Goal: Task Accomplishment & Management: Use online tool/utility

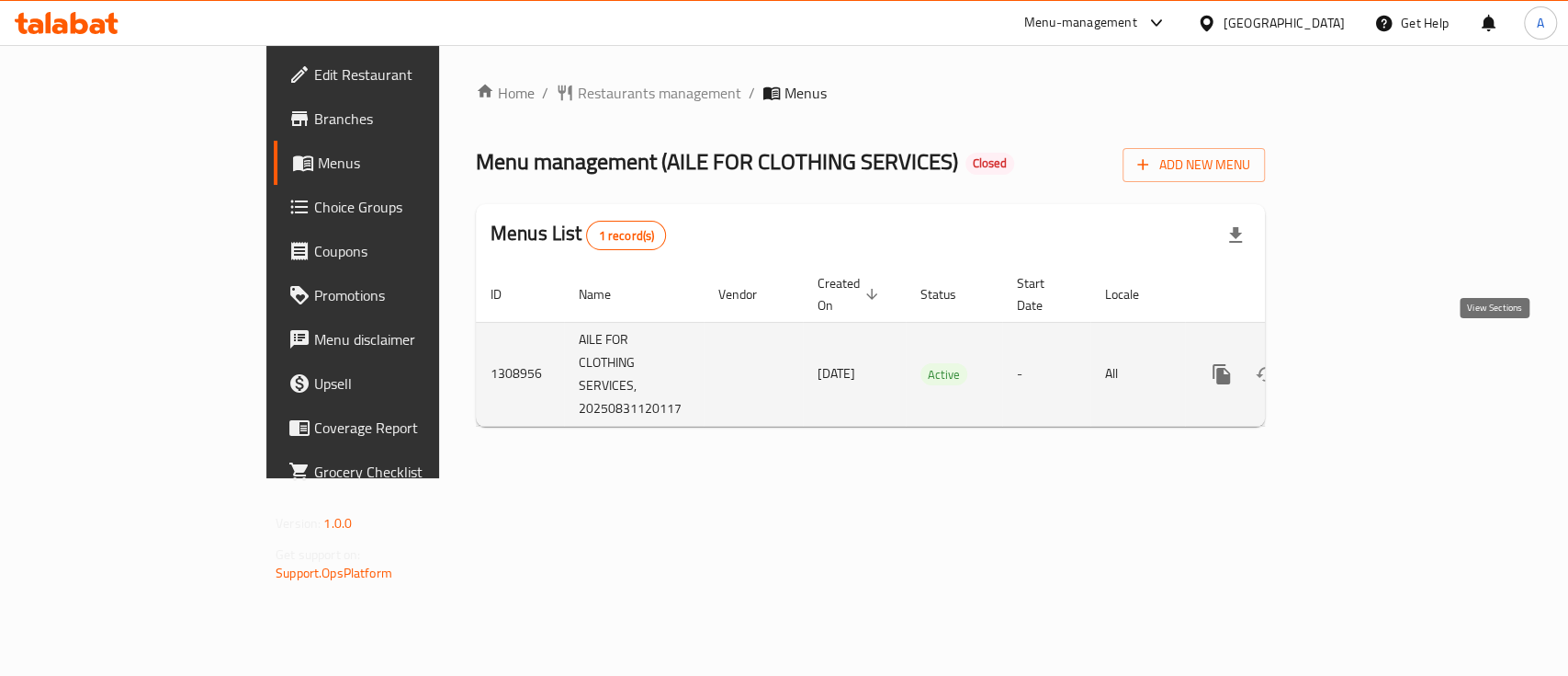
click at [1376, 352] on link "enhanced table" at bounding box center [1354, 374] width 44 height 44
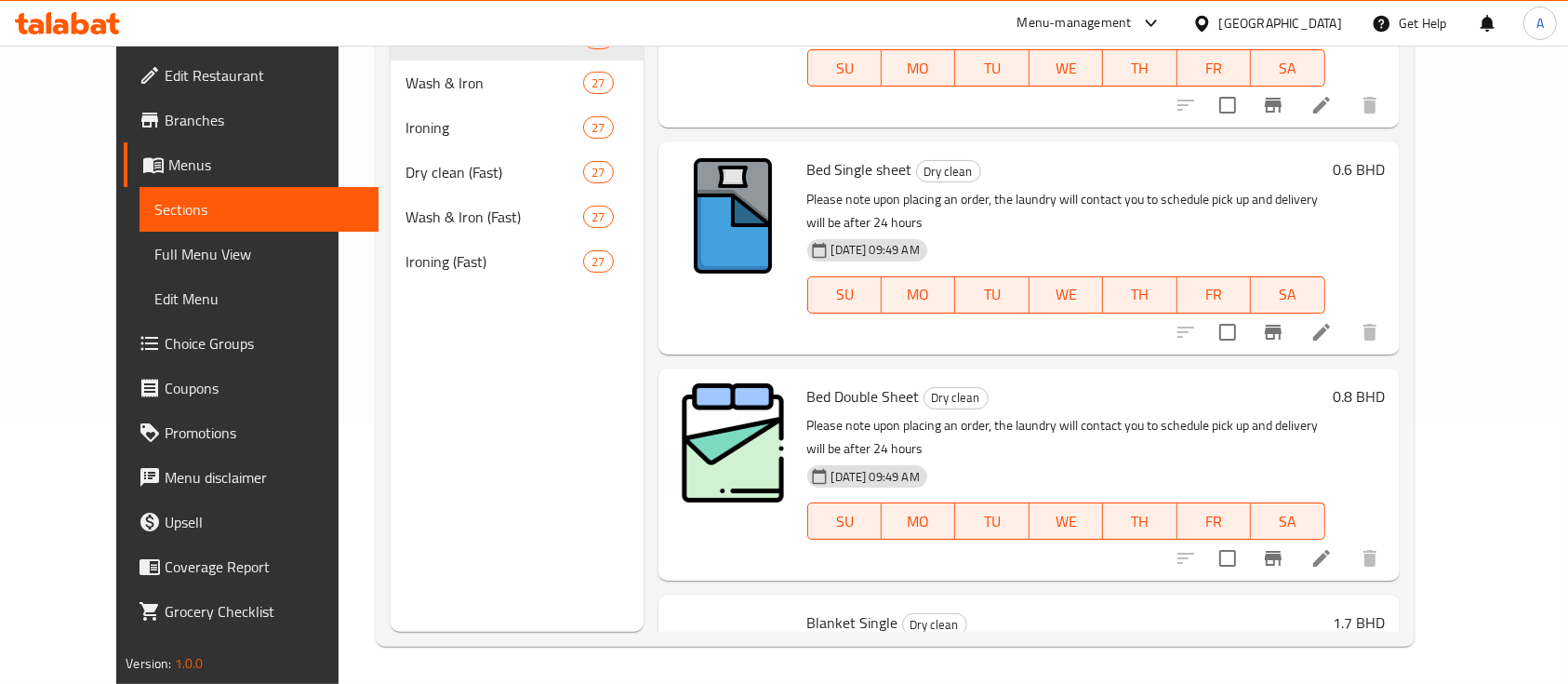
scroll to position [4826, 0]
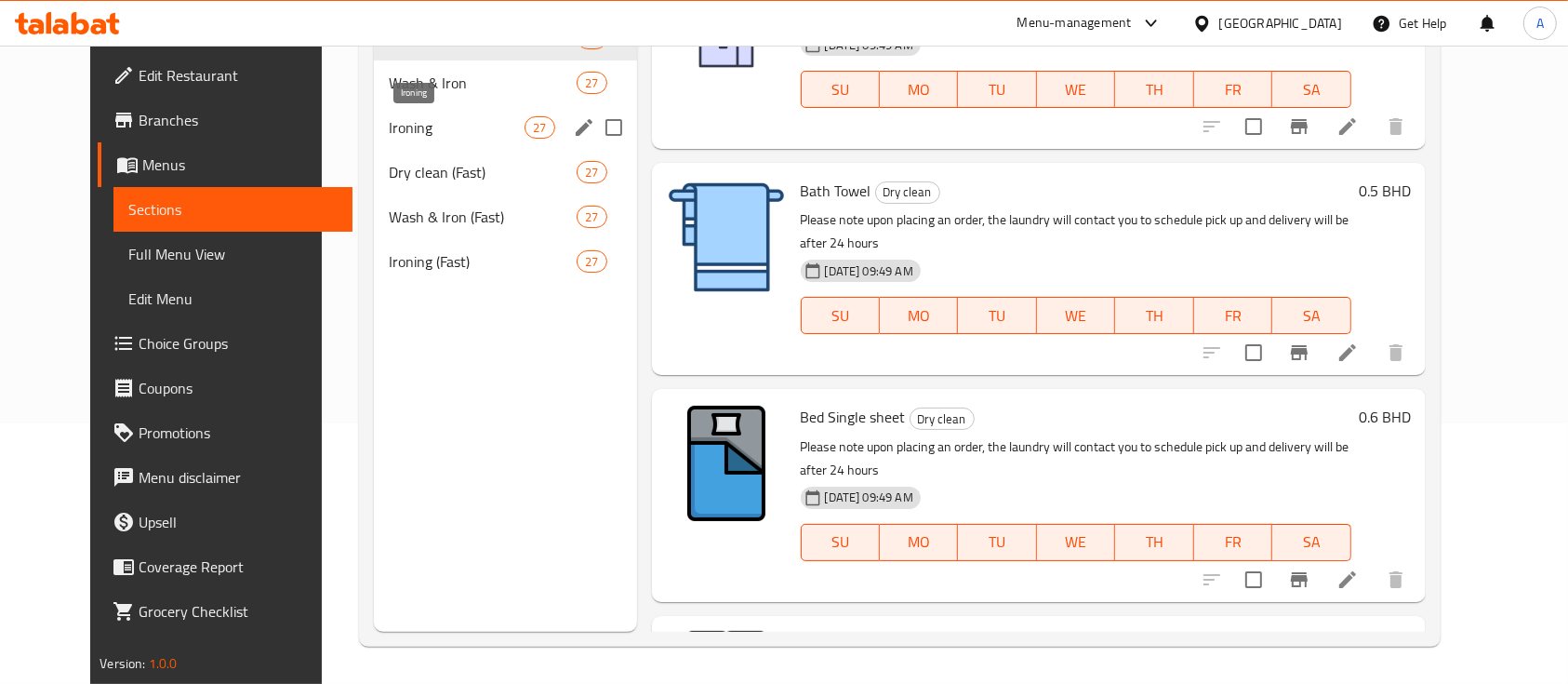
click at [389, 130] on span "Ironing" at bounding box center [457, 127] width 136 height 22
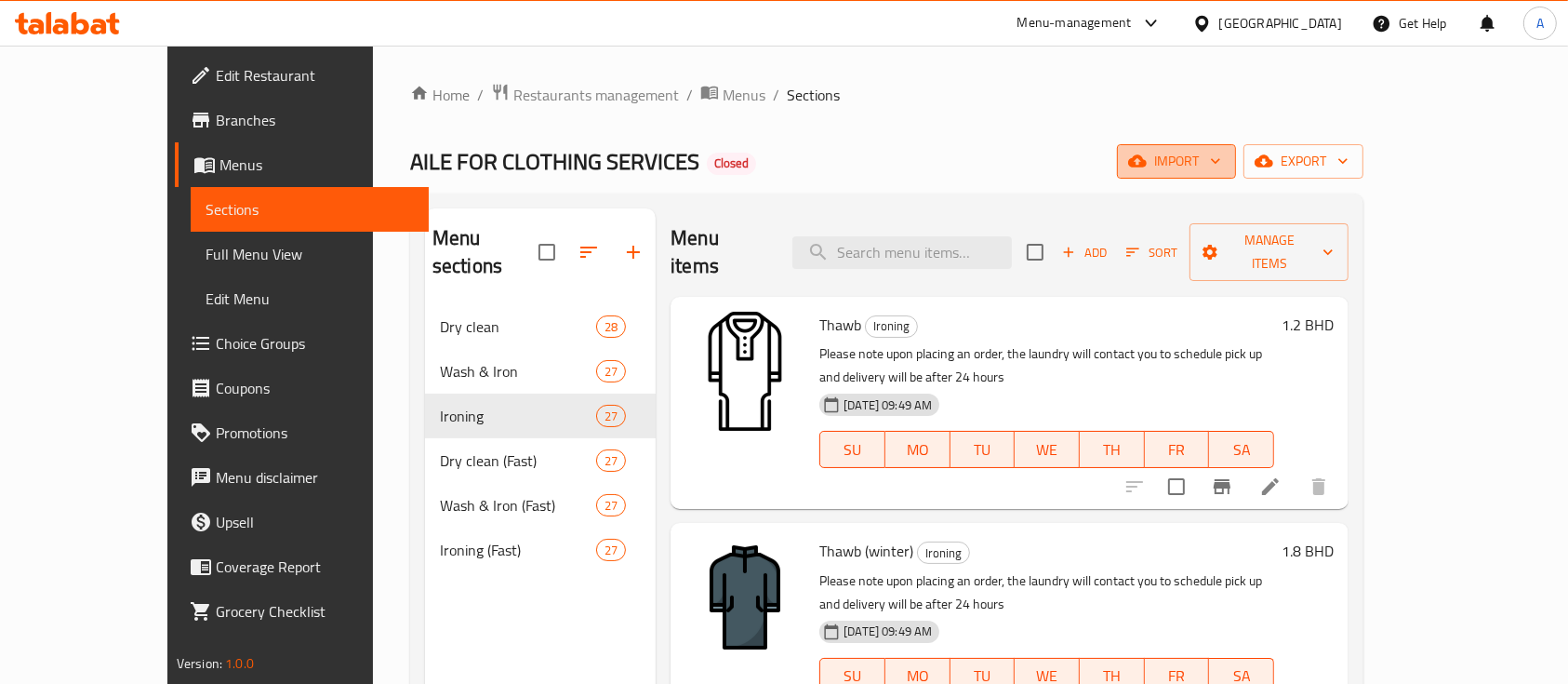
click at [1221, 150] on span "import" at bounding box center [1176, 161] width 89 height 23
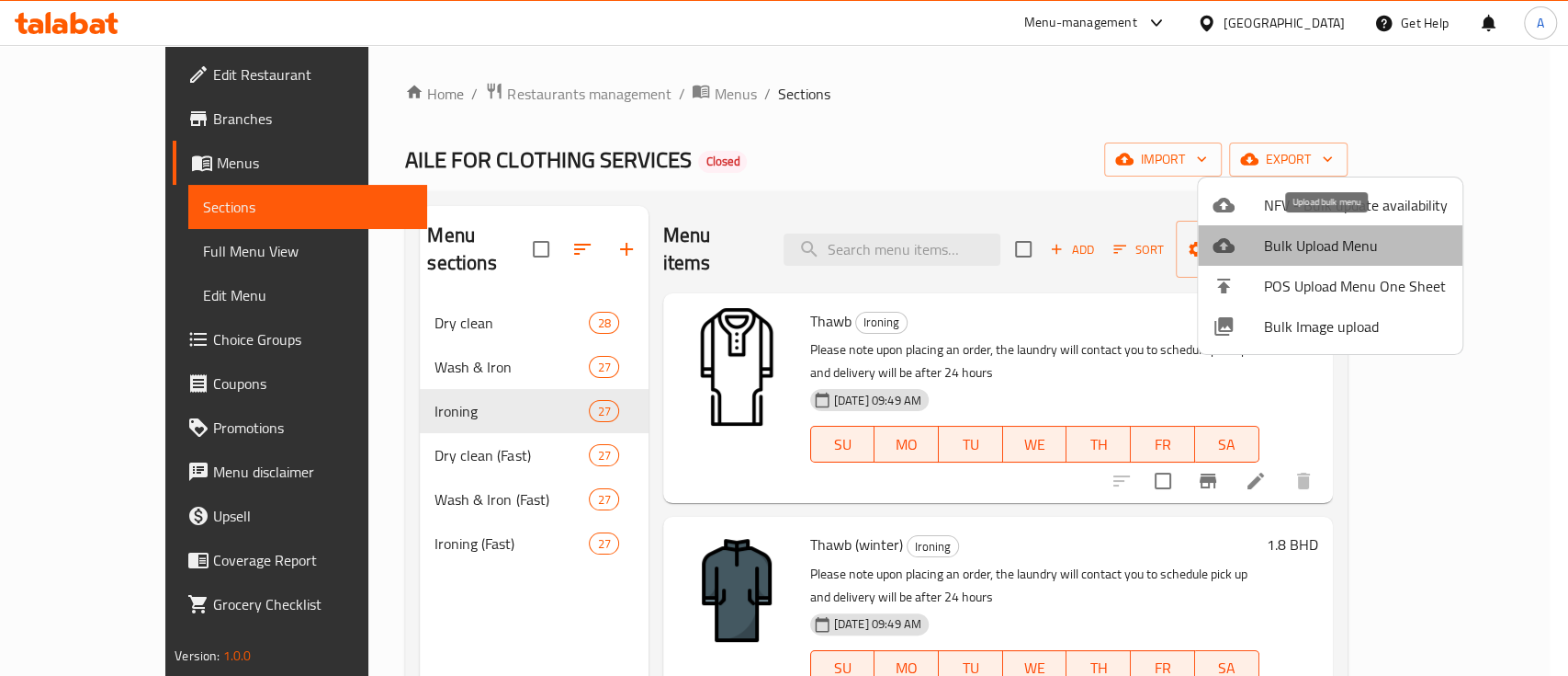
click at [1351, 246] on span "Bulk Upload Menu" at bounding box center [1355, 245] width 184 height 22
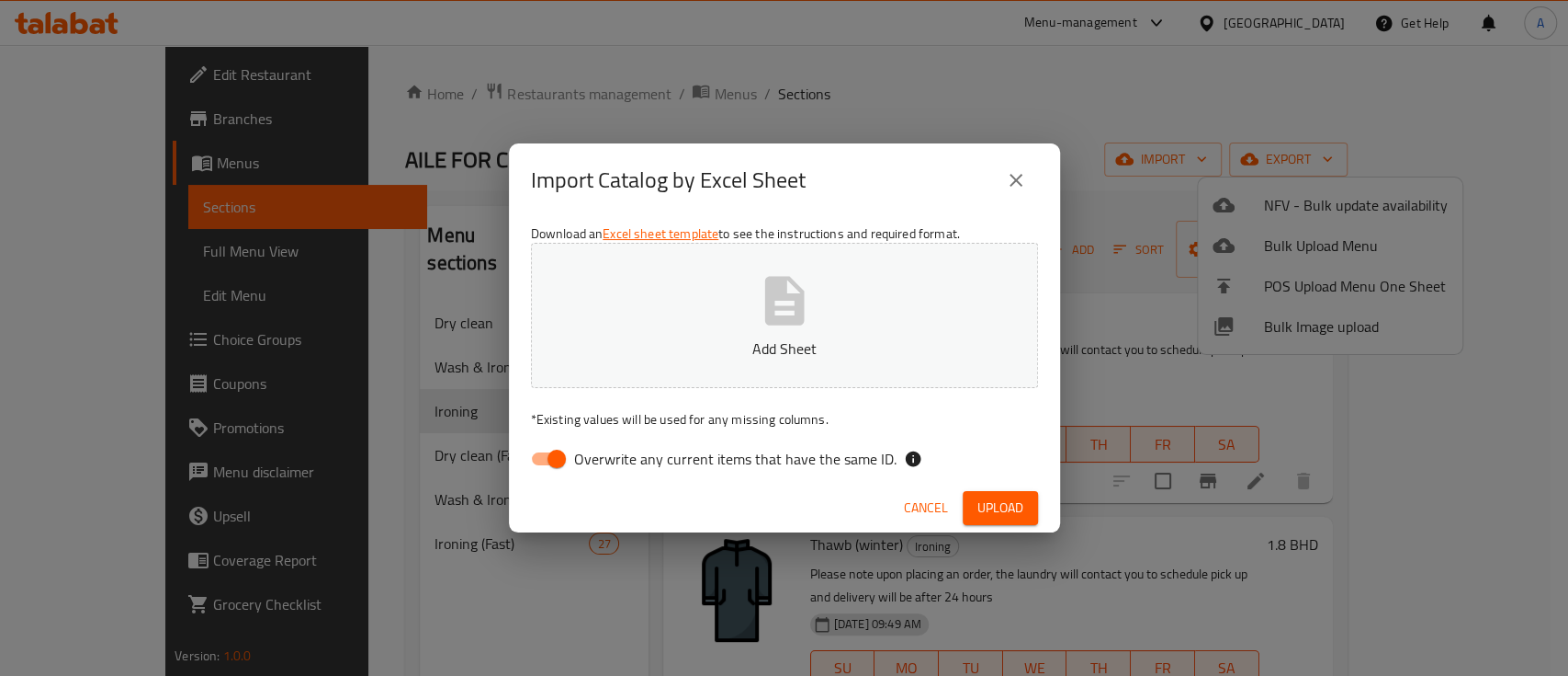
click at [793, 293] on icon "button" at bounding box center [784, 300] width 58 height 59
click at [993, 503] on span "Upload" at bounding box center [1000, 508] width 46 height 23
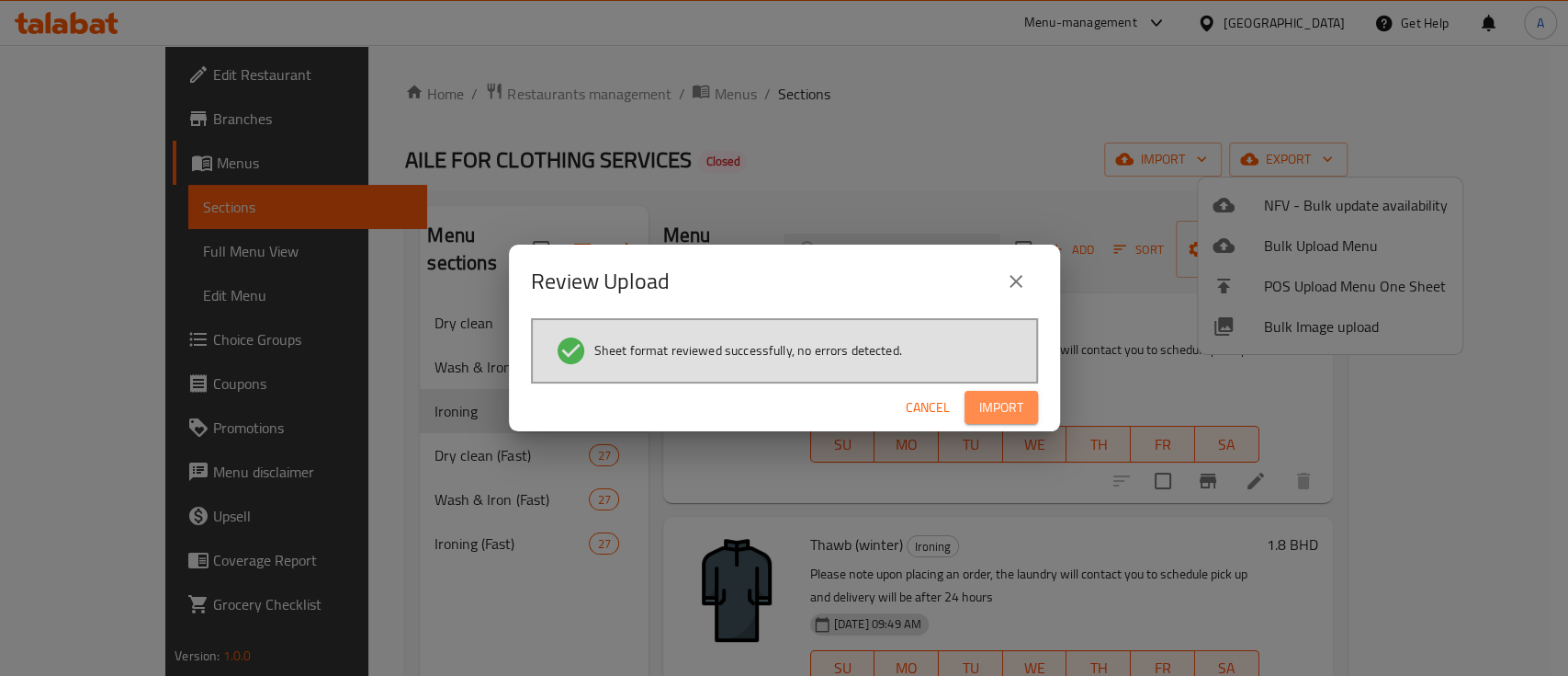
click at [985, 400] on span "Import" at bounding box center [1001, 408] width 44 height 23
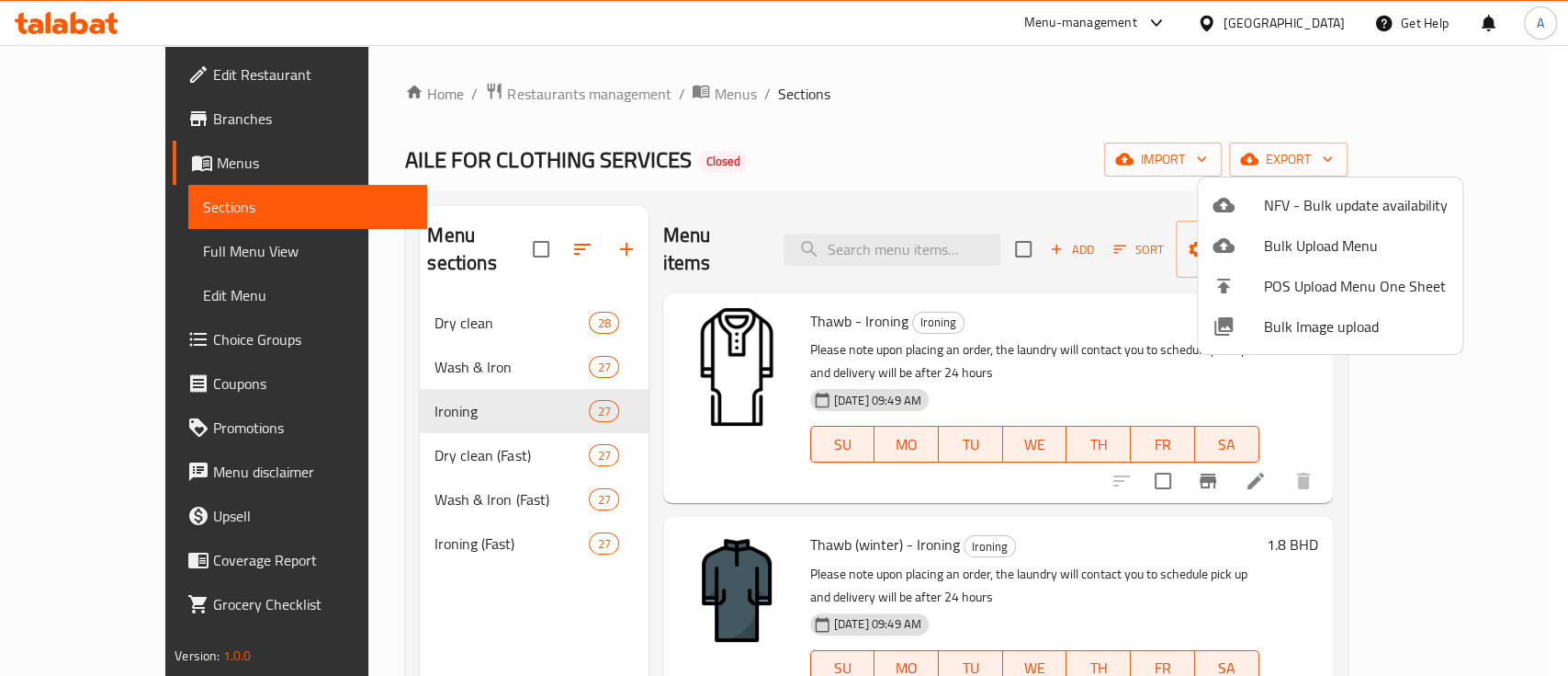
click at [1159, 107] on div at bounding box center [784, 338] width 1568 height 676
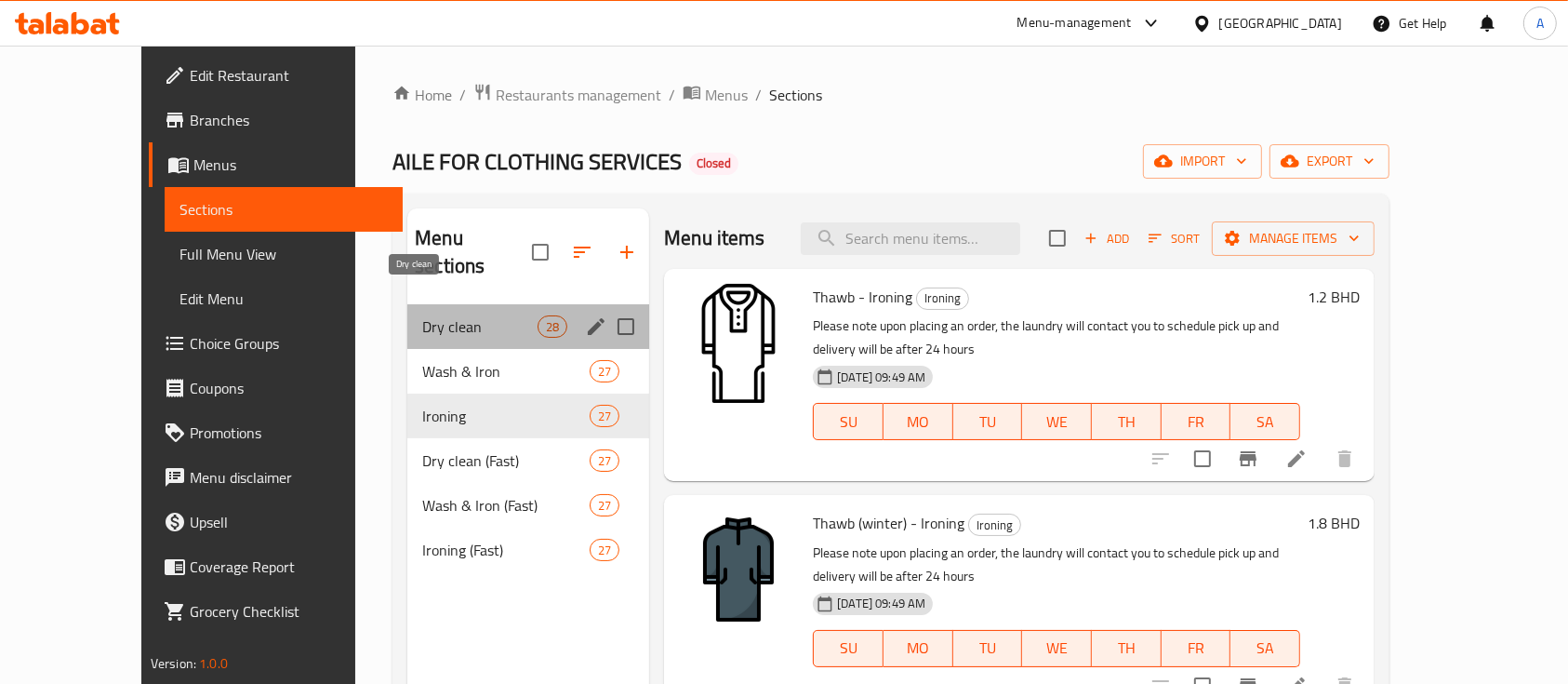
click at [422, 315] on span "Dry clean" at bounding box center [480, 326] width 116 height 22
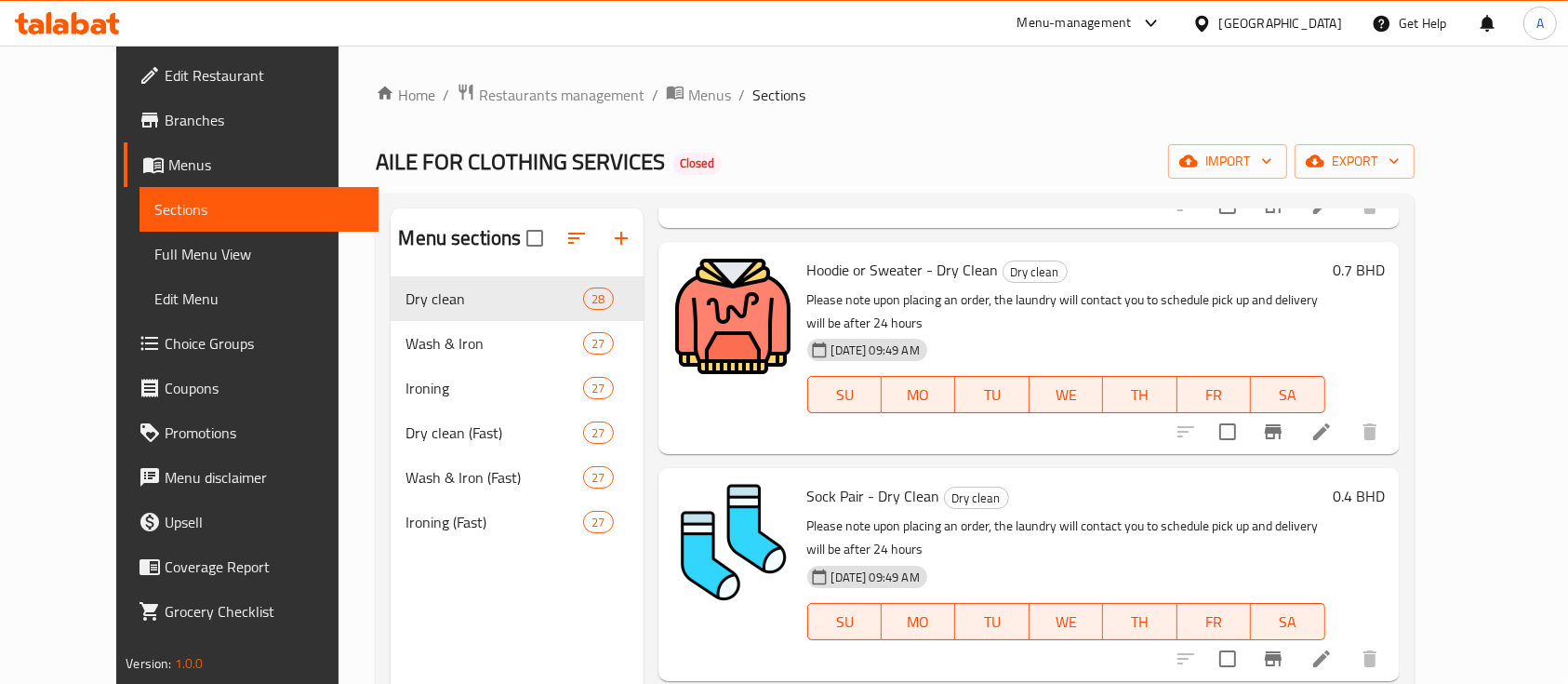
scroll to position [2107, 0]
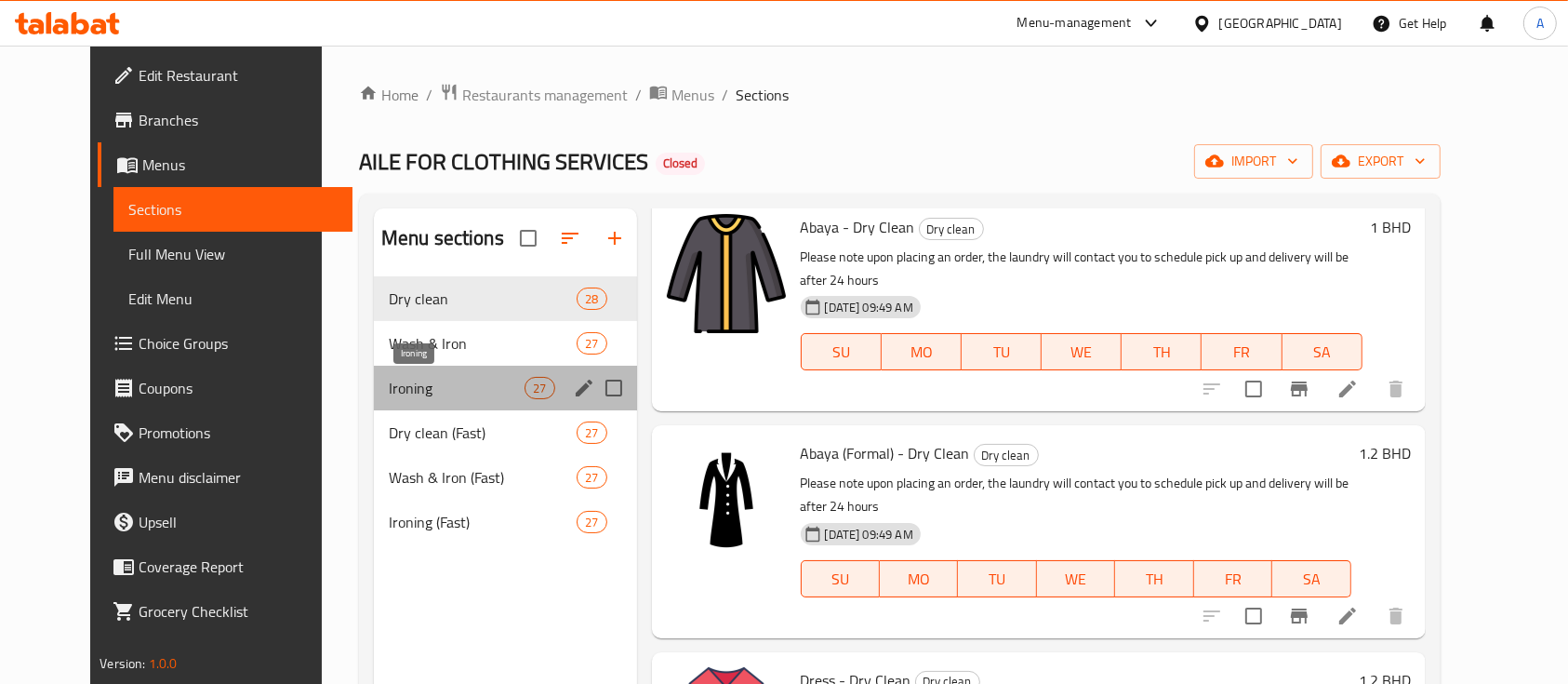
click at [393, 380] on span "Ironing" at bounding box center [457, 387] width 136 height 22
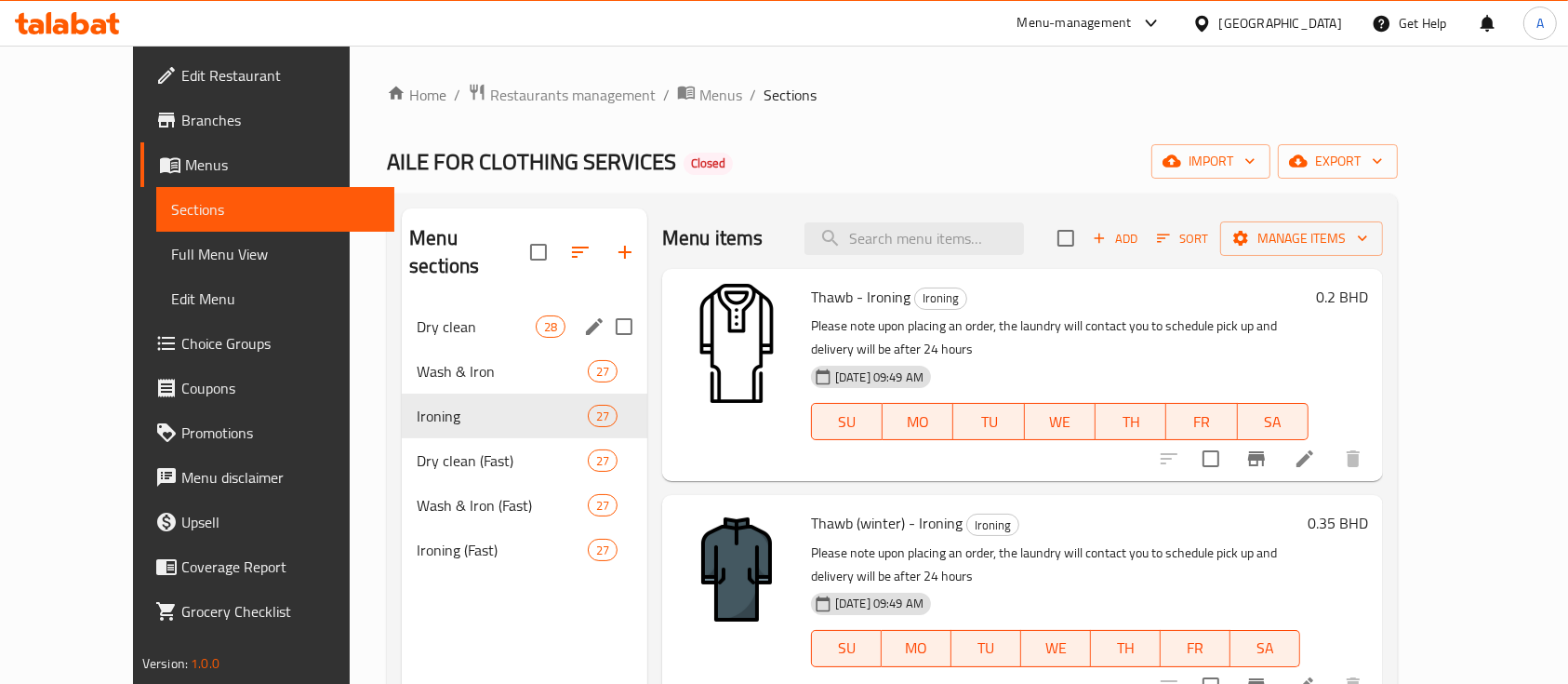
click at [455, 315] on span "Dry clean" at bounding box center [476, 326] width 118 height 22
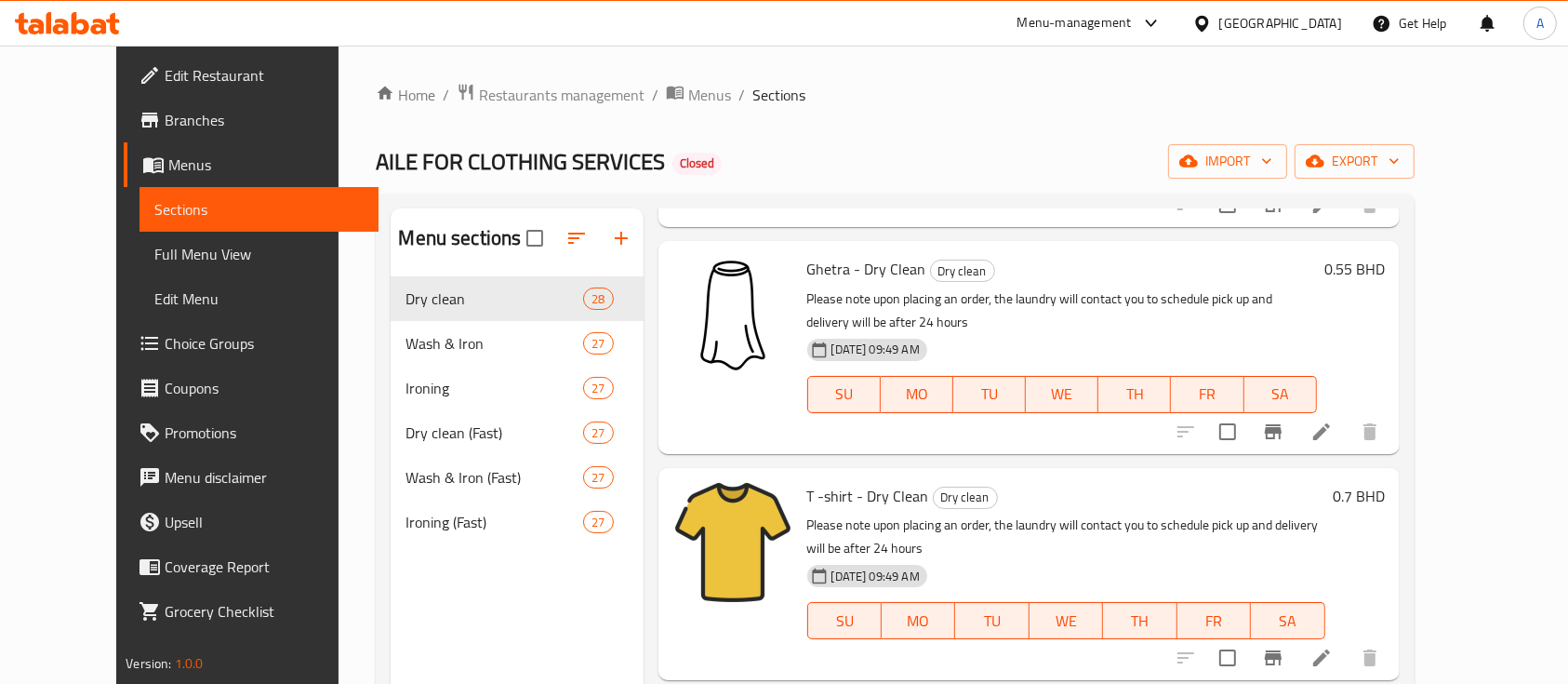
scroll to position [744, 0]
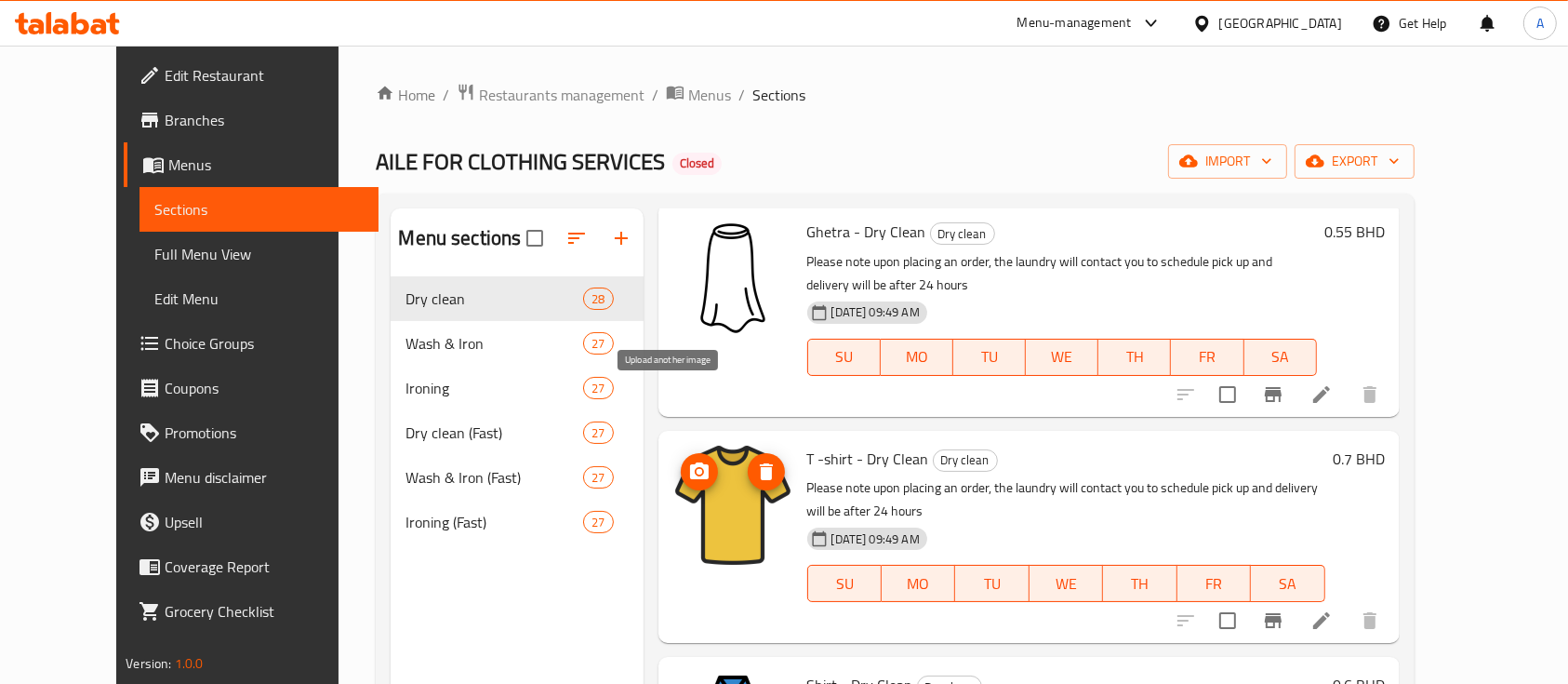
click at [690, 462] on icon "upload picture" at bounding box center [698, 471] width 18 height 17
click at [681, 460] on span "upload picture" at bounding box center [699, 471] width 37 height 22
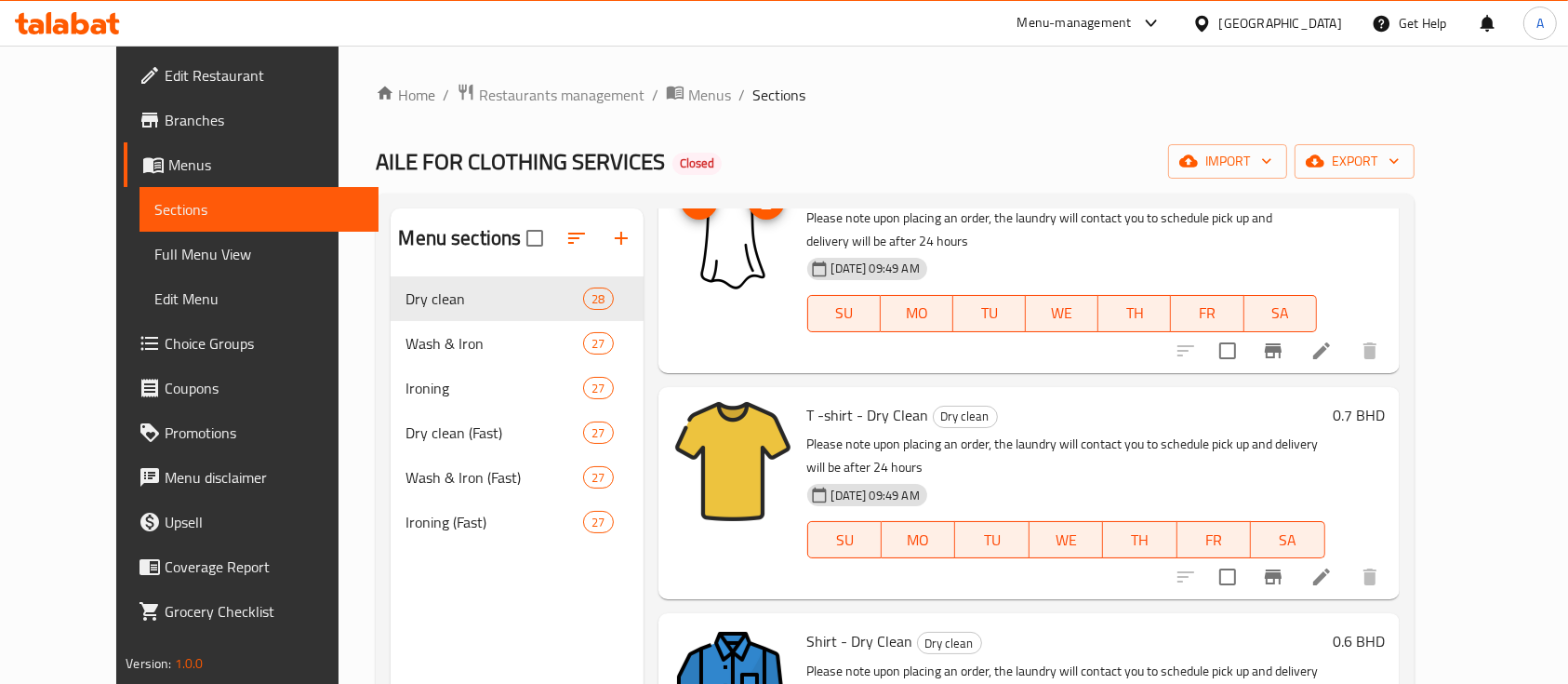
scroll to position [619, 0]
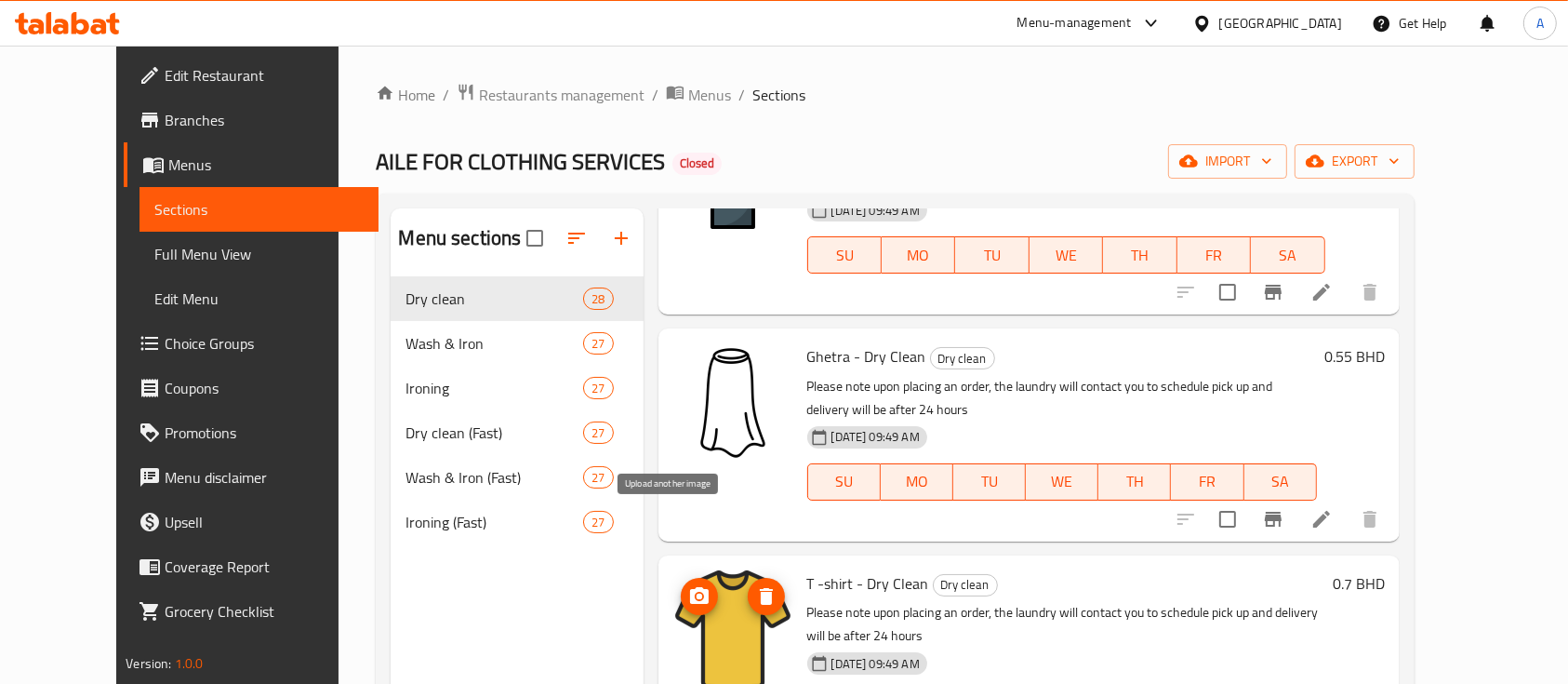
click at [690, 587] on icon "upload picture" at bounding box center [698, 595] width 18 height 17
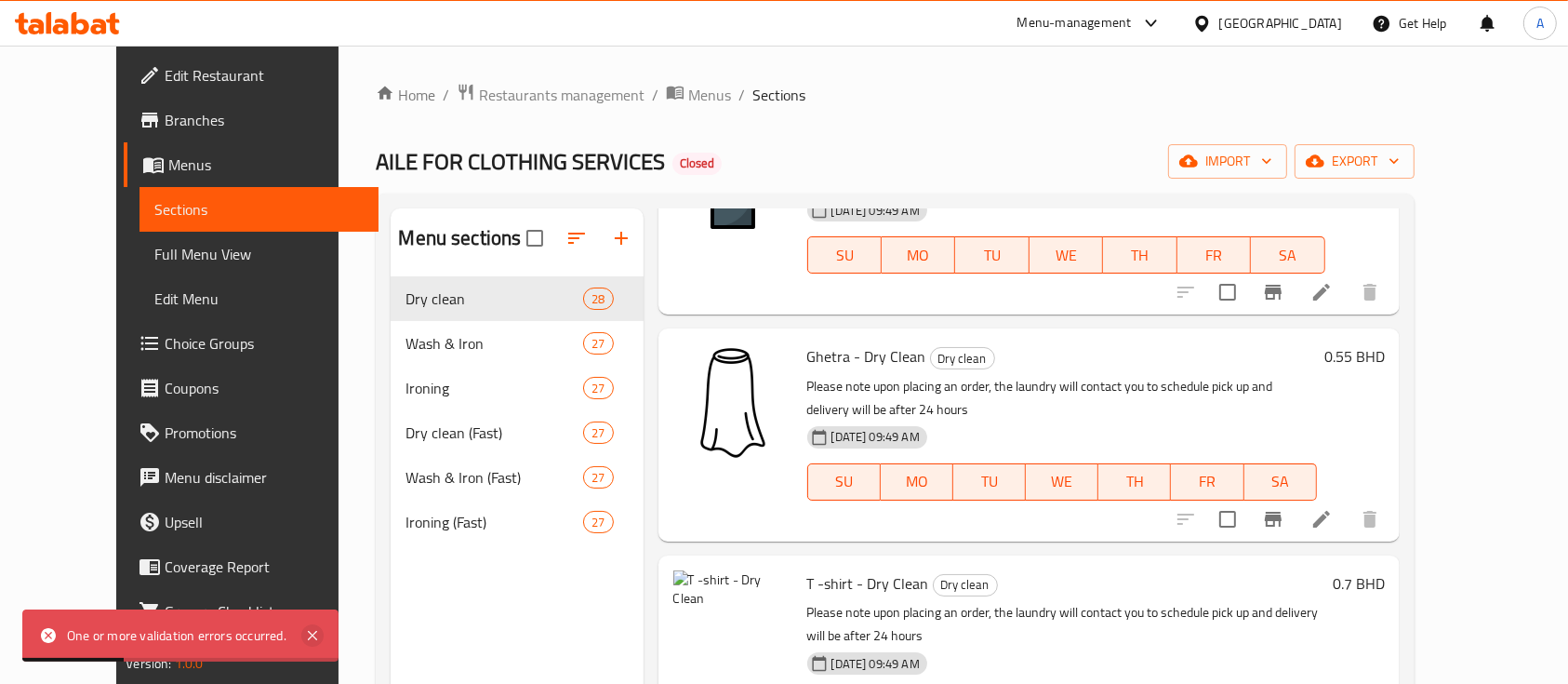
click at [318, 629] on icon at bounding box center [311, 634] width 22 height 22
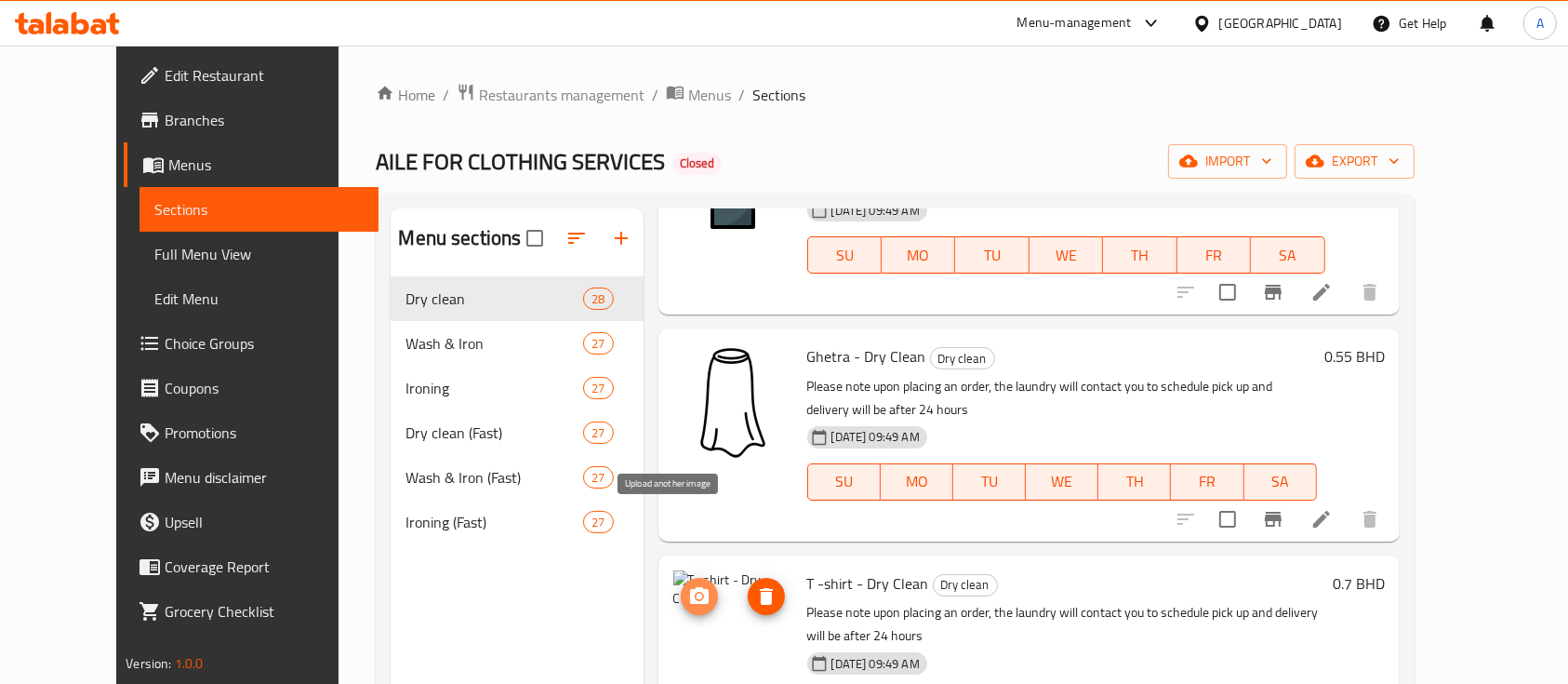
click at [690, 587] on icon "upload picture" at bounding box center [698, 595] width 18 height 17
click at [696, 592] on circle "upload picture" at bounding box center [698, 595] width 6 height 6
